Goal: Task Accomplishment & Management: Use online tool/utility

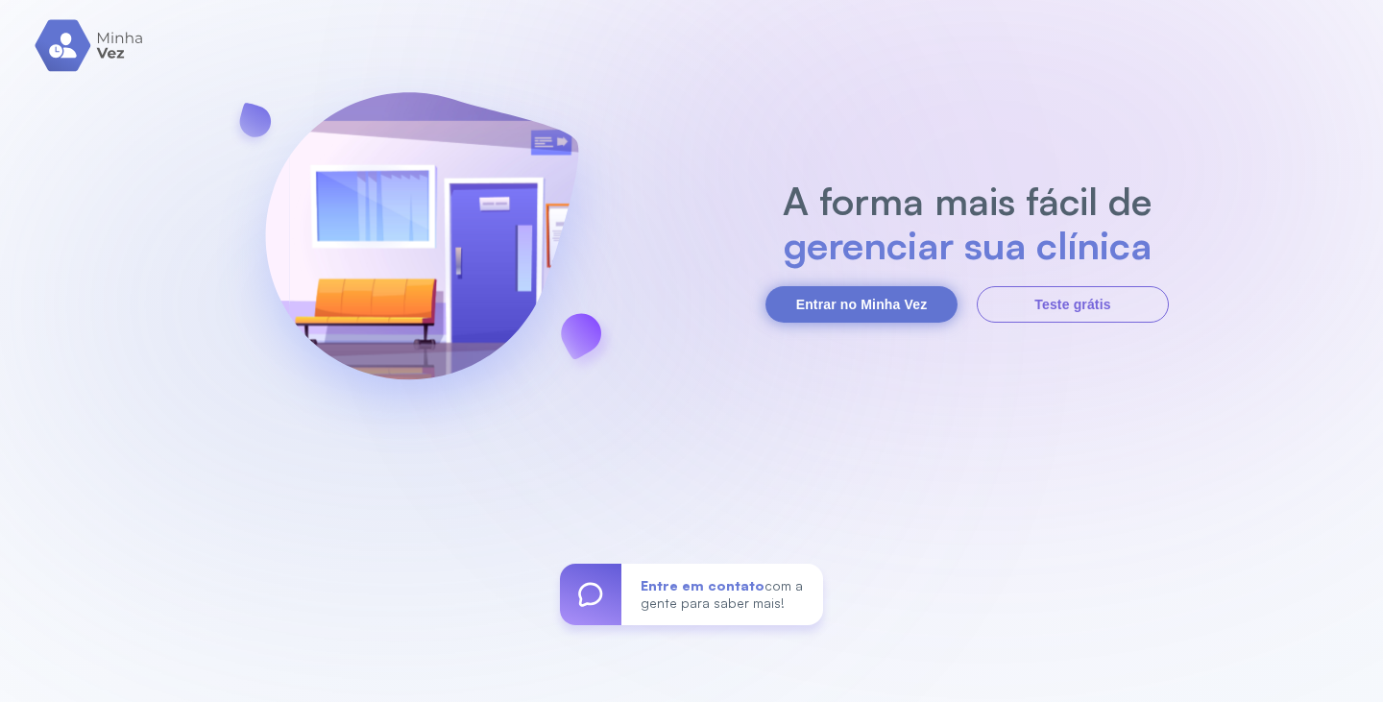
click at [861, 303] on button "Entrar no Minha Vez" at bounding box center [862, 304] width 192 height 37
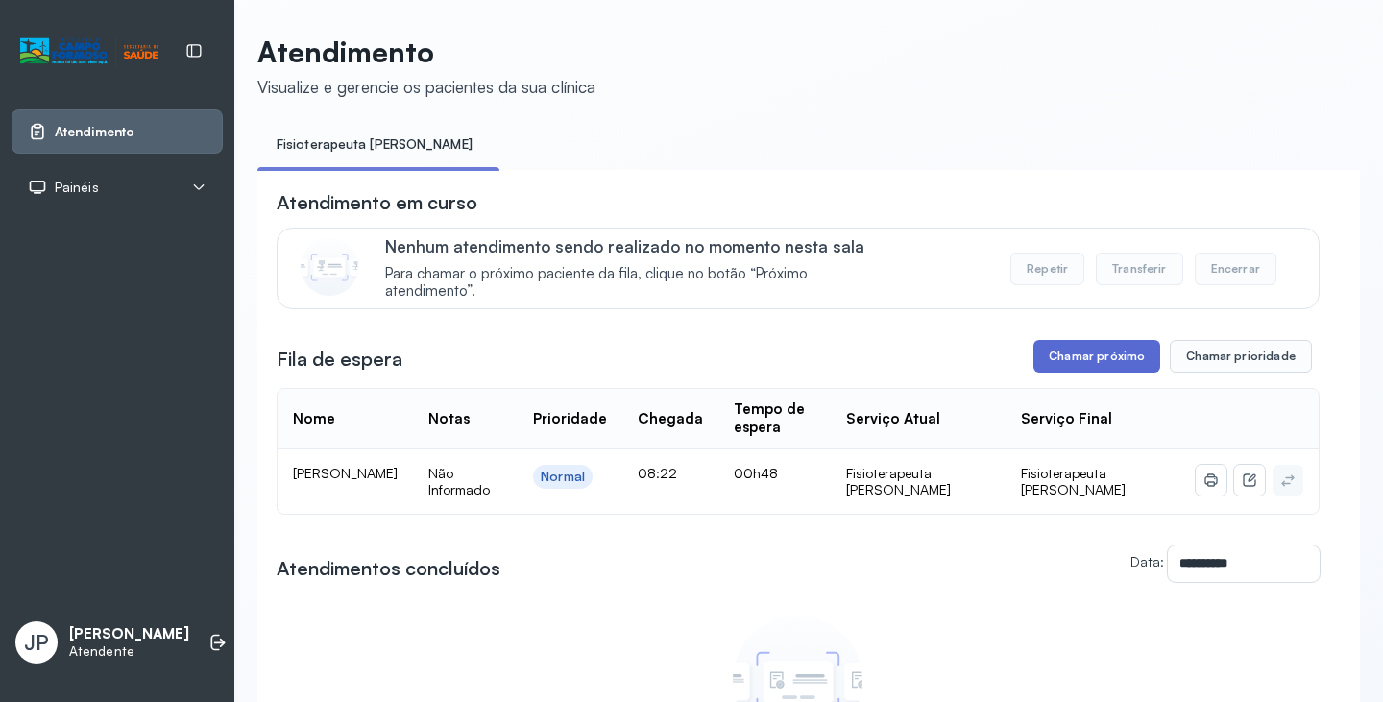
click at [1063, 373] on button "Chamar próximo" at bounding box center [1097, 356] width 127 height 33
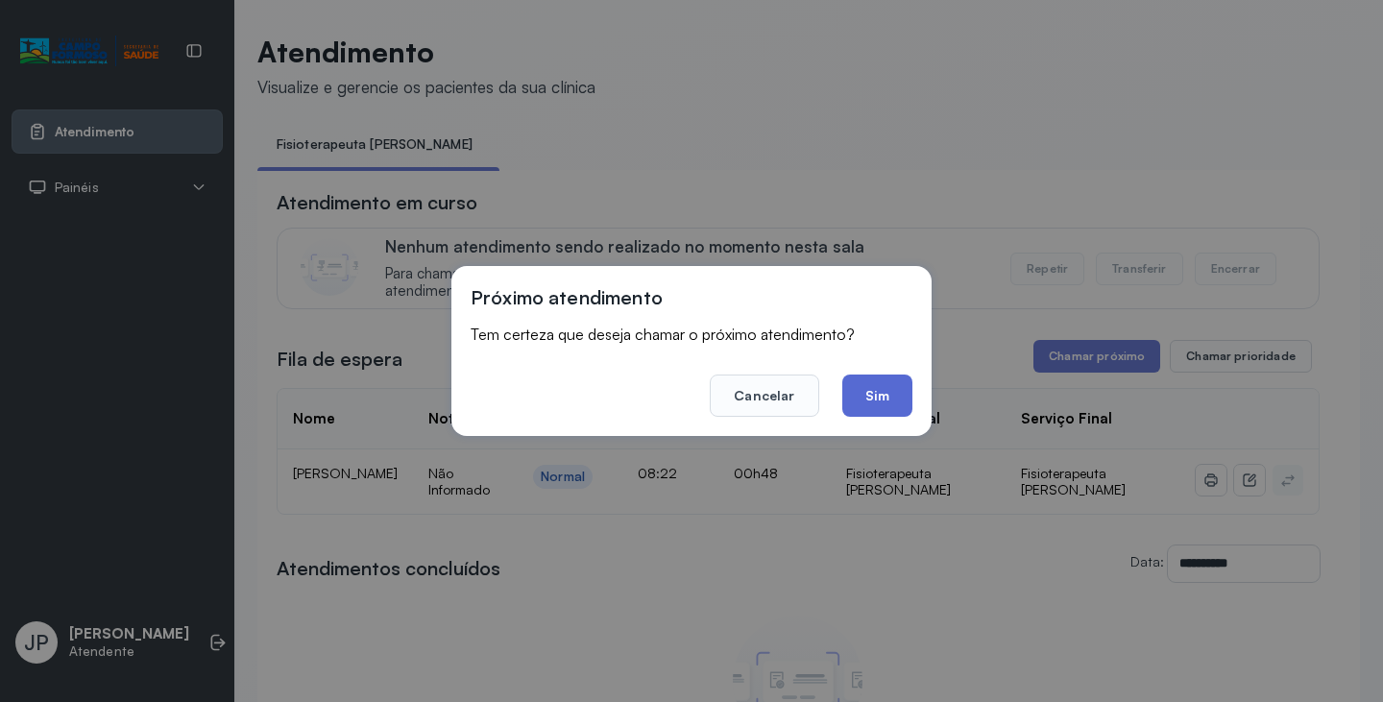
click at [860, 395] on button "Sim" at bounding box center [877, 396] width 70 height 42
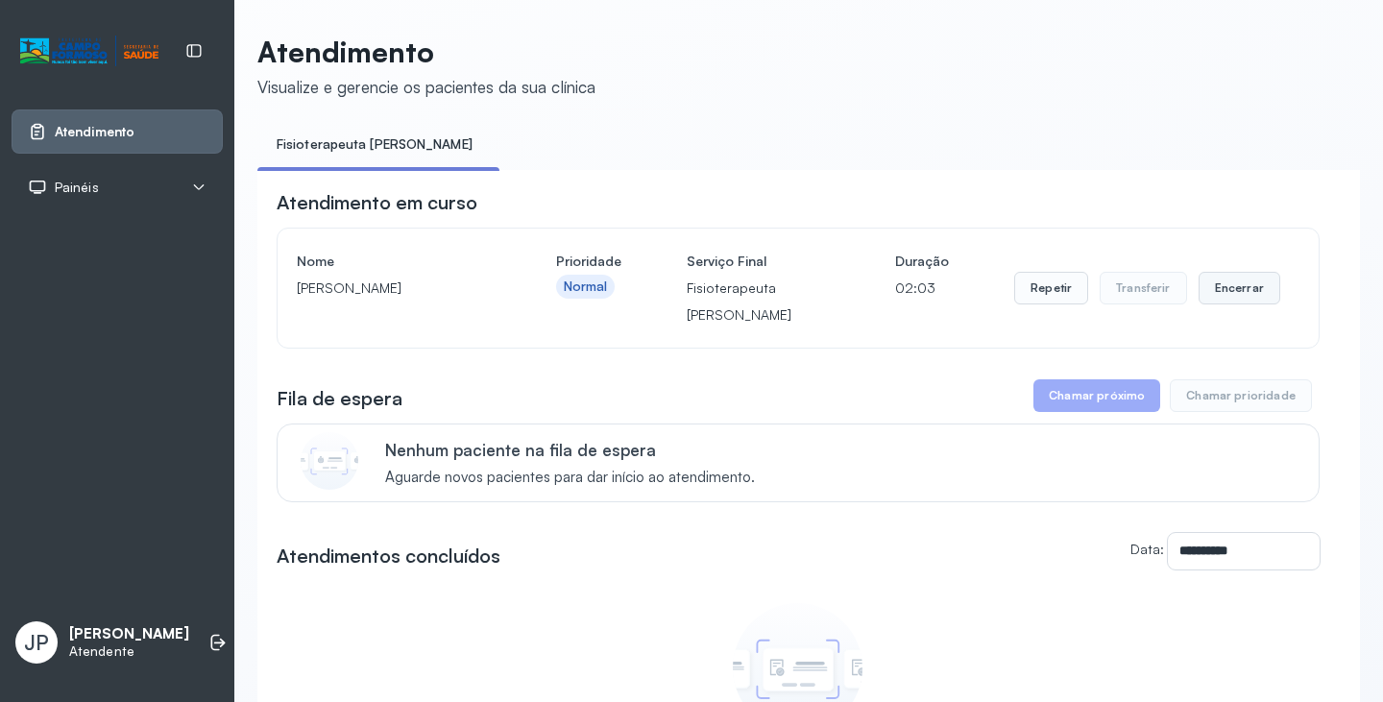
click at [1199, 303] on button "Encerrar" at bounding box center [1240, 288] width 82 height 33
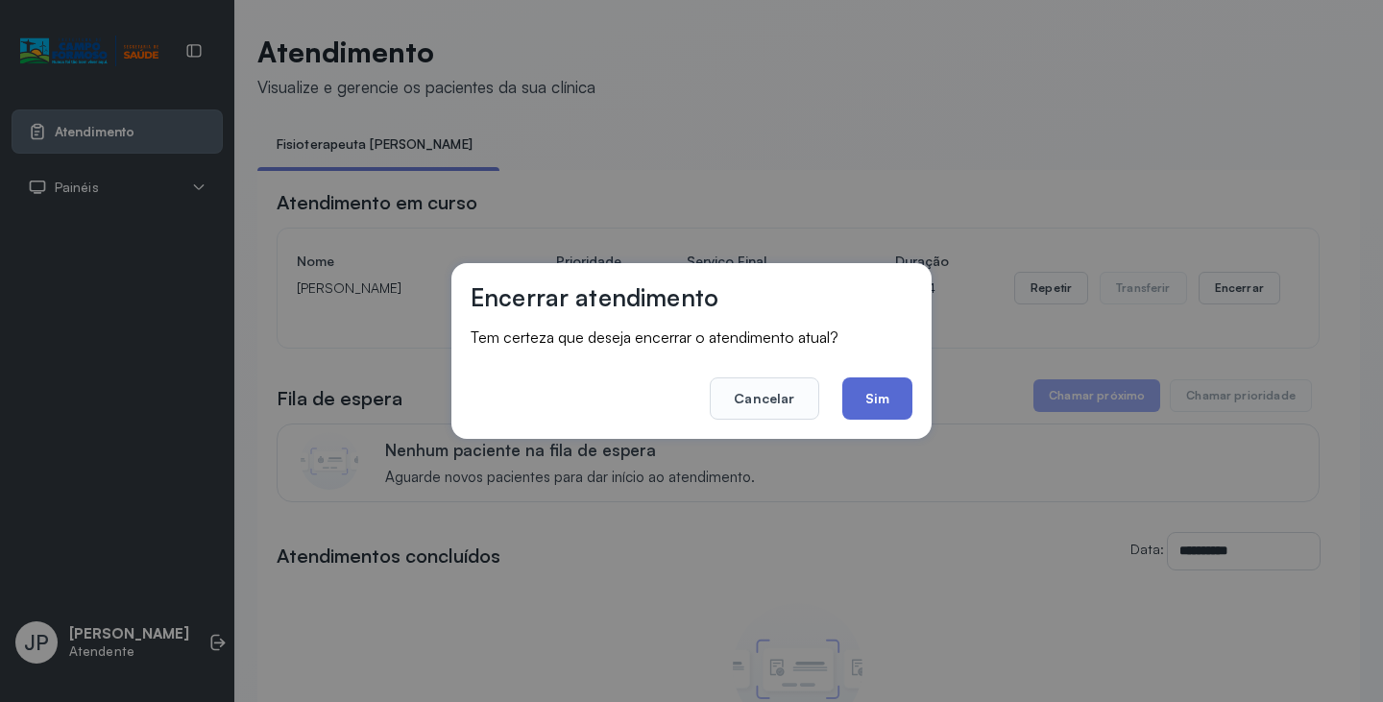
click at [890, 401] on button "Sim" at bounding box center [877, 399] width 70 height 42
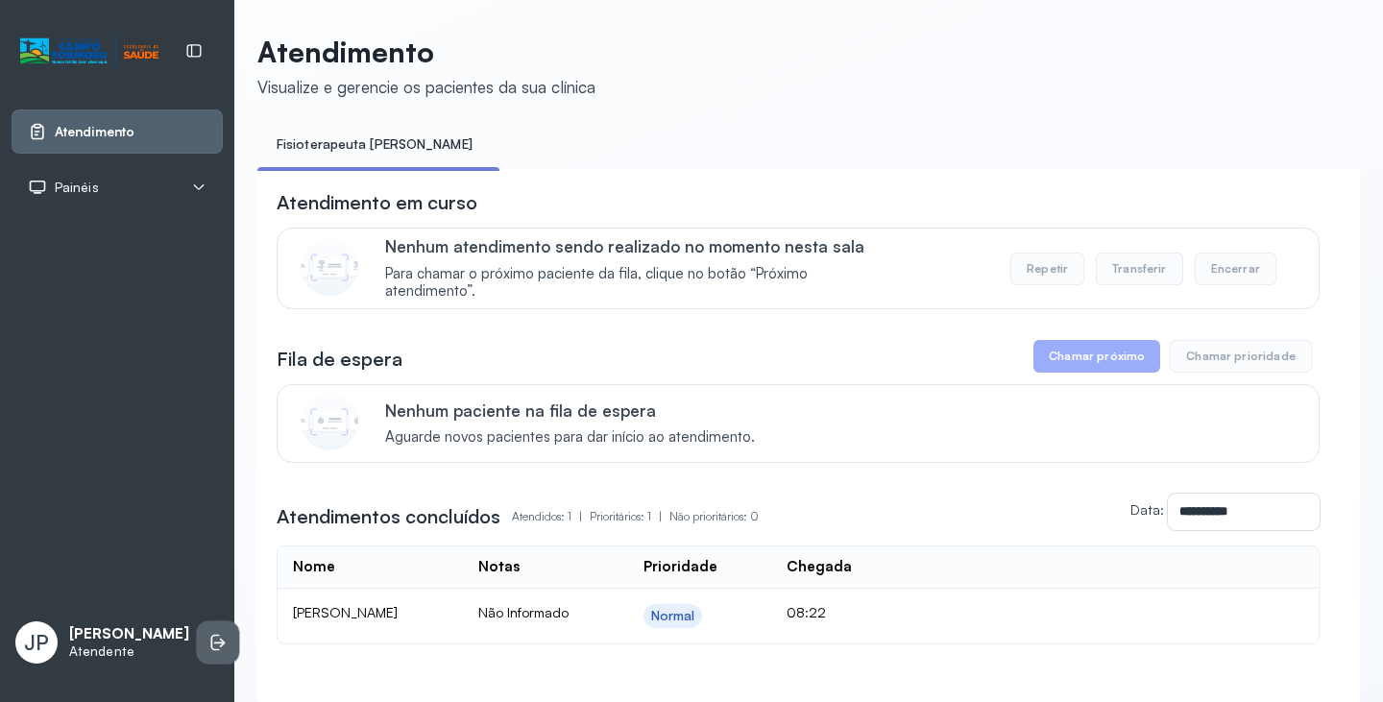
click at [208, 628] on li at bounding box center [218, 643] width 42 height 42
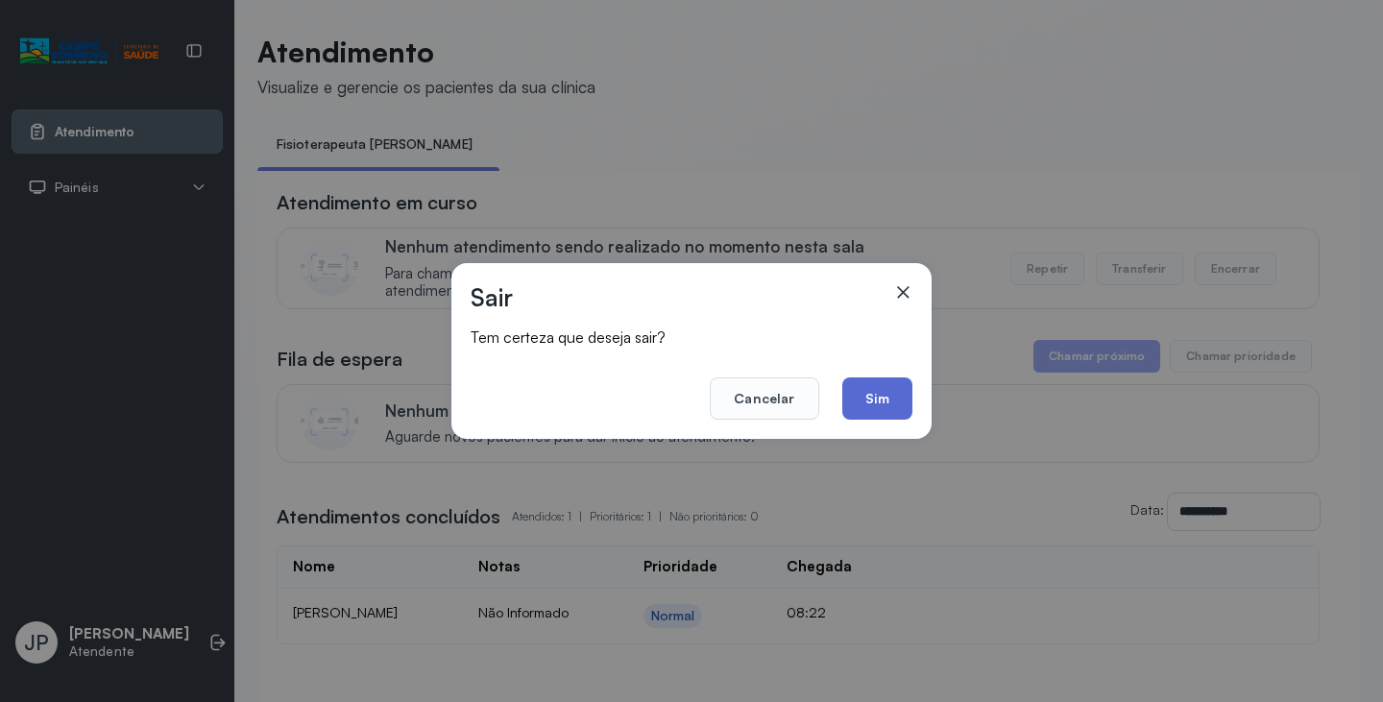
click at [867, 393] on button "Sim" at bounding box center [877, 399] width 70 height 42
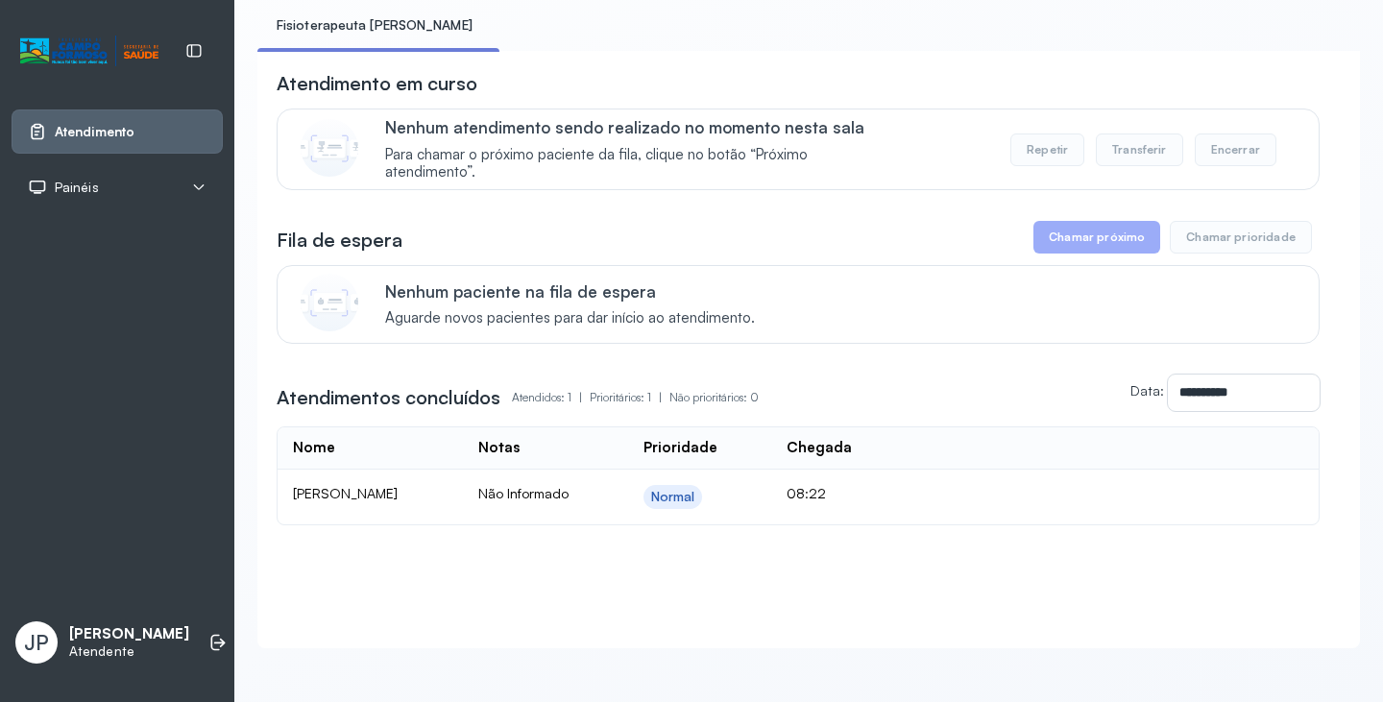
scroll to position [139, 0]
